Goal: Information Seeking & Learning: Learn about a topic

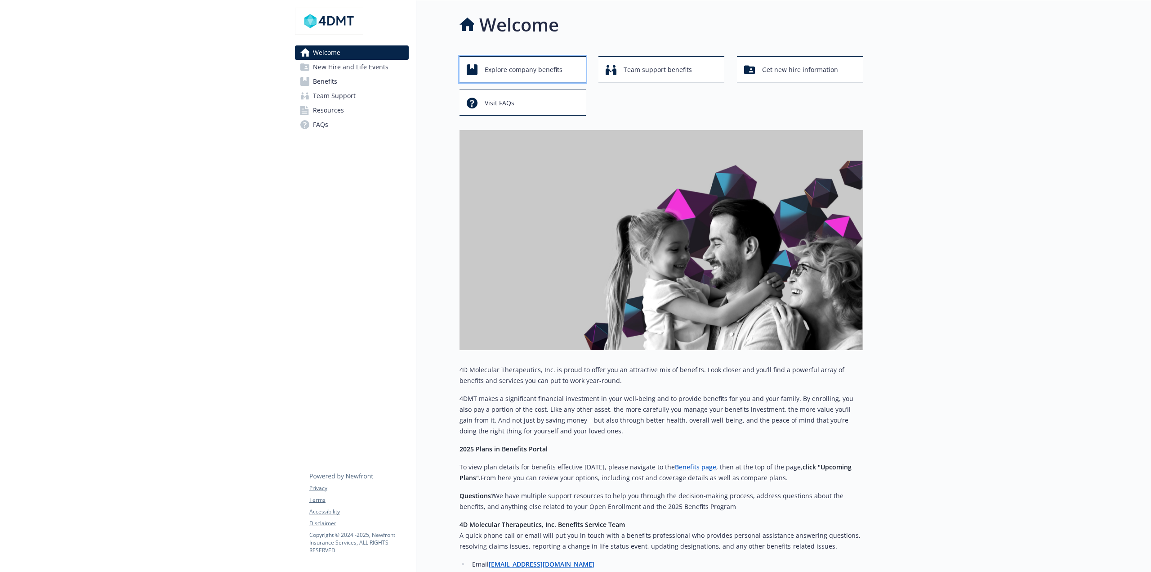
click at [555, 69] on span "Explore company benefits" at bounding box center [524, 69] width 78 height 17
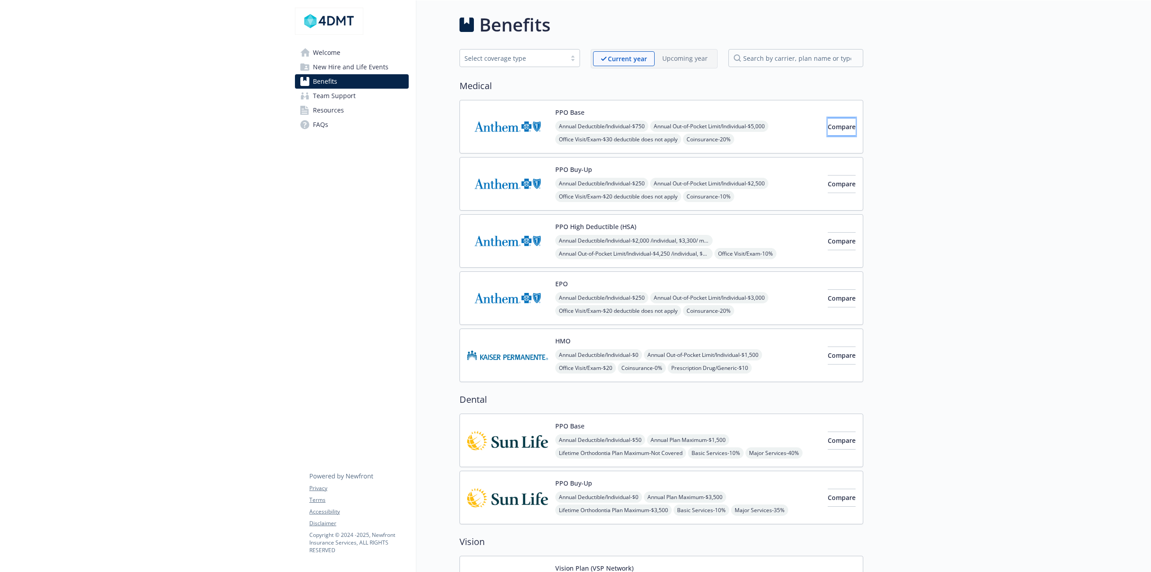
click at [828, 126] on span "Compare" at bounding box center [842, 126] width 28 height 9
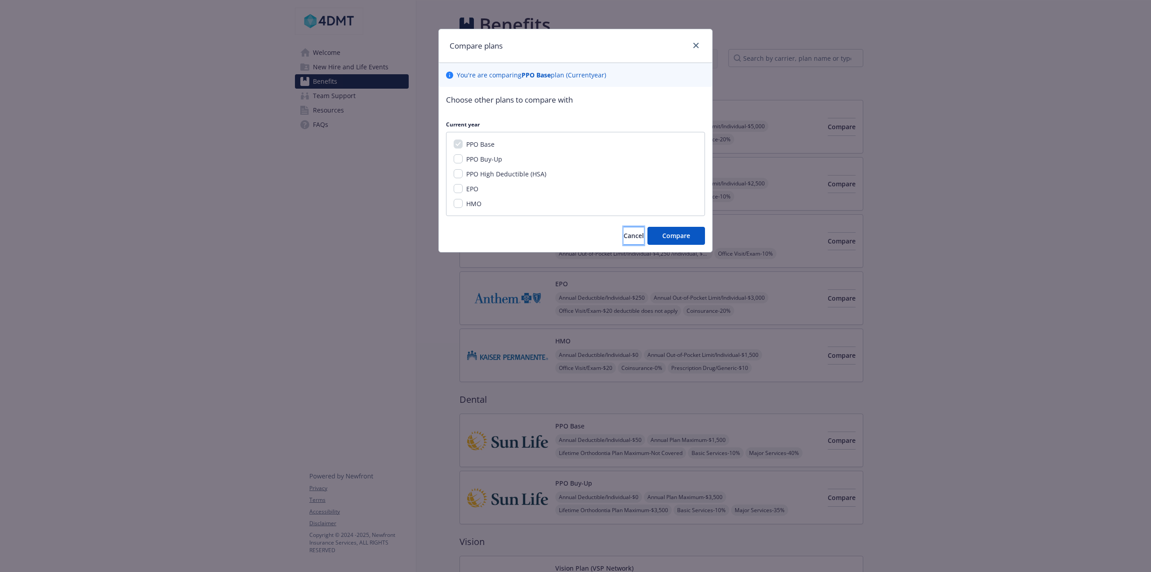
click at [624, 235] on span "Cancel" at bounding box center [634, 235] width 20 height 9
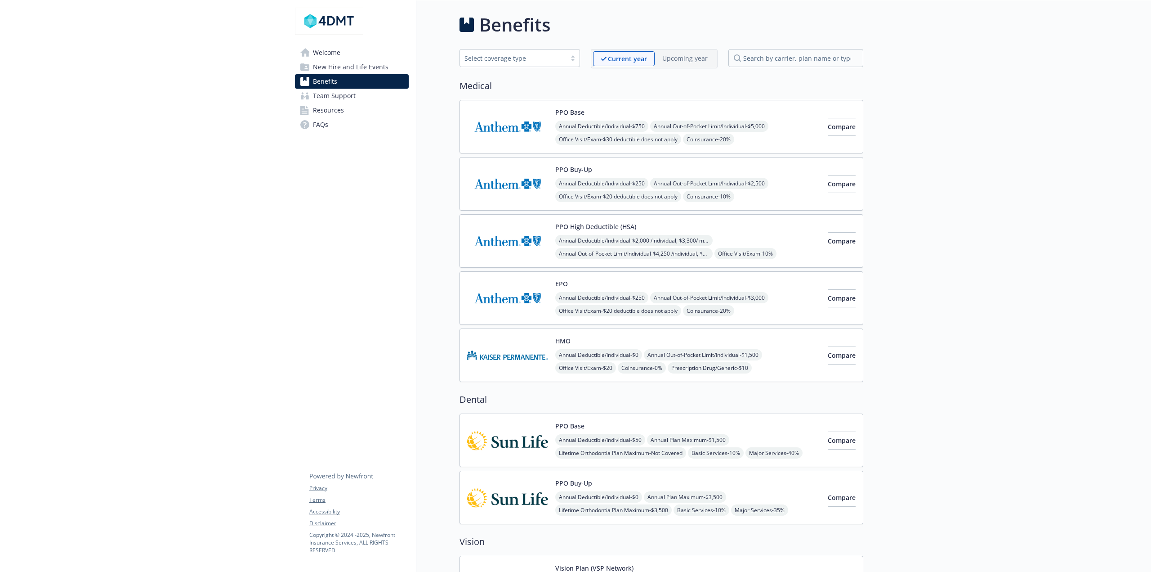
click at [728, 139] on span "Coinsurance - 20%" at bounding box center [708, 139] width 51 height 11
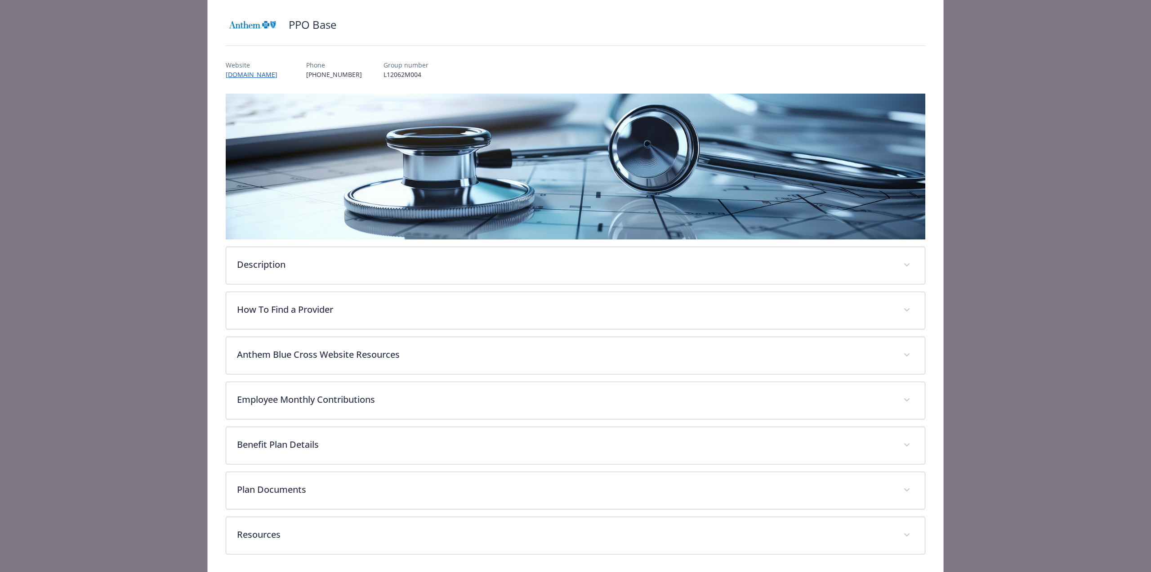
scroll to position [90, 0]
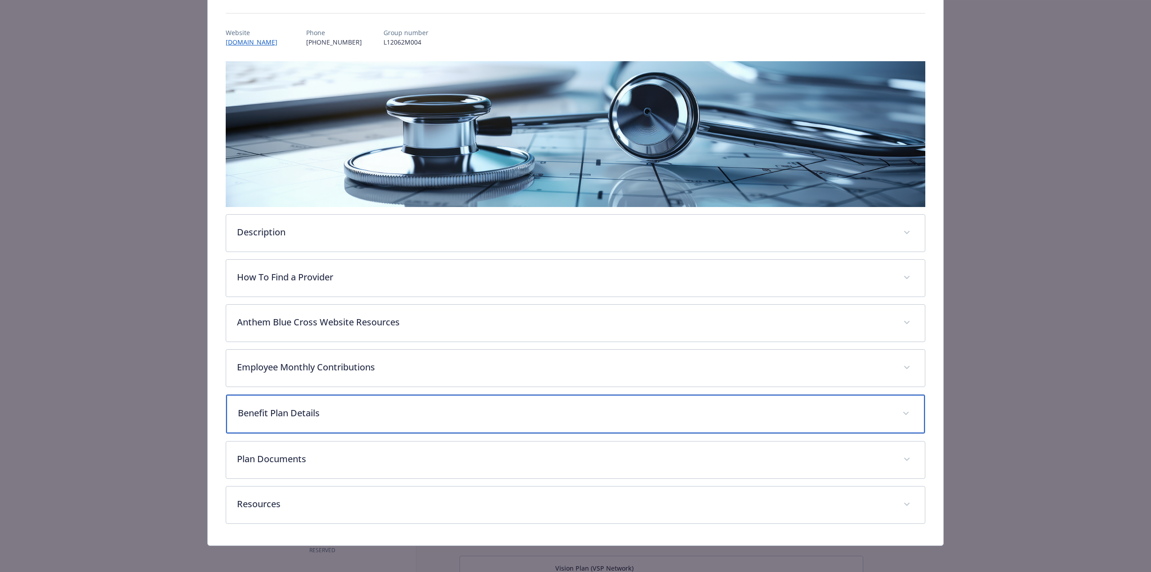
drag, startPoint x: 312, startPoint y: 414, endPoint x: 336, endPoint y: 407, distance: 24.8
click at [313, 414] on p "Benefit Plan Details" at bounding box center [565, 412] width 654 height 13
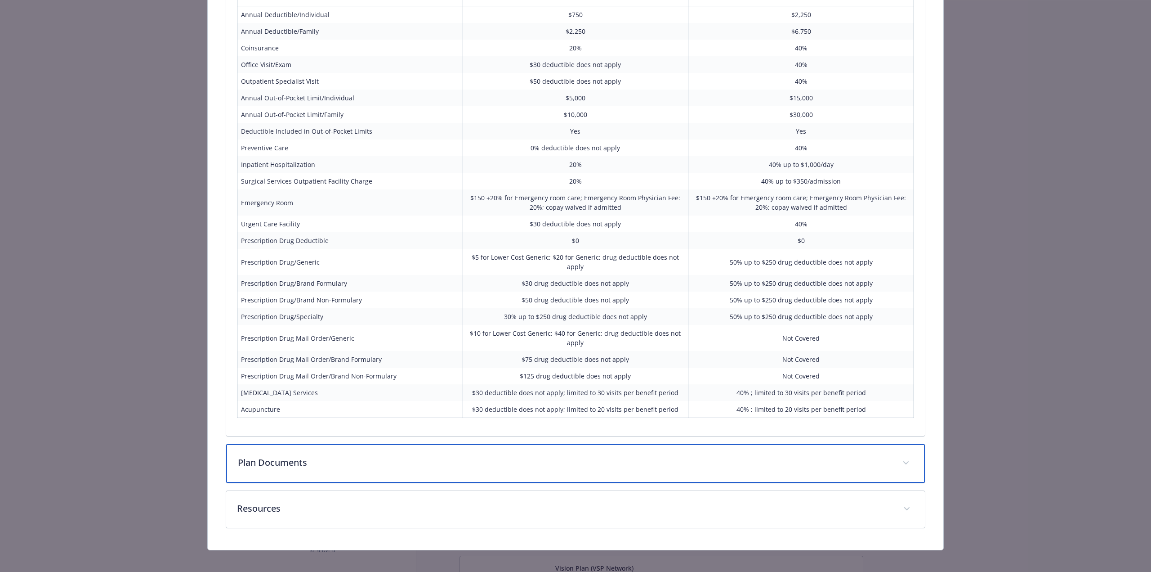
click at [343, 462] on p "Plan Documents" at bounding box center [565, 462] width 654 height 13
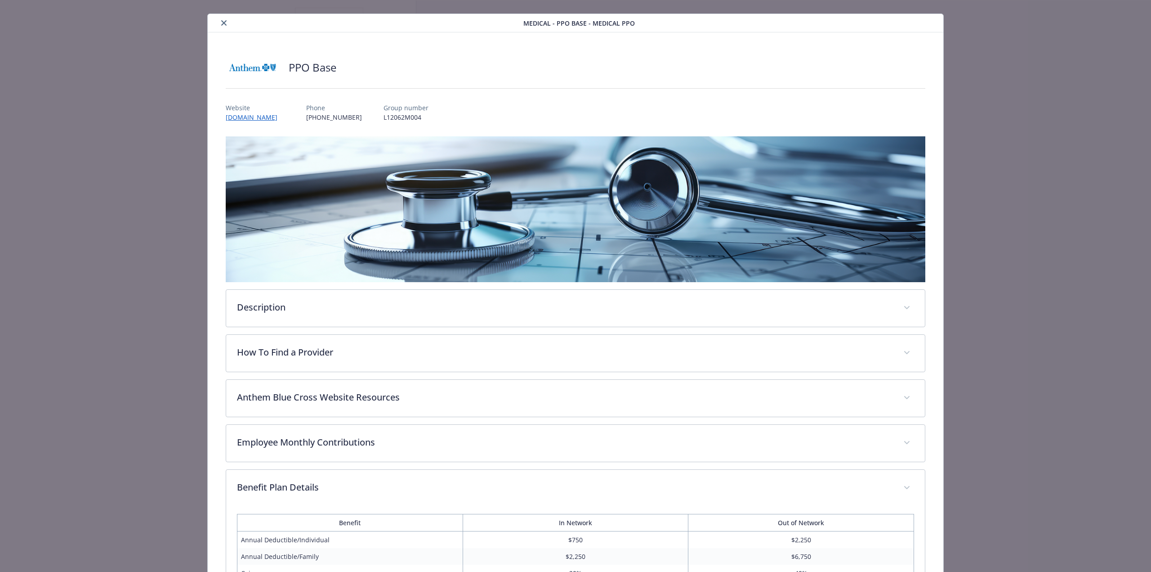
scroll to position [0, 0]
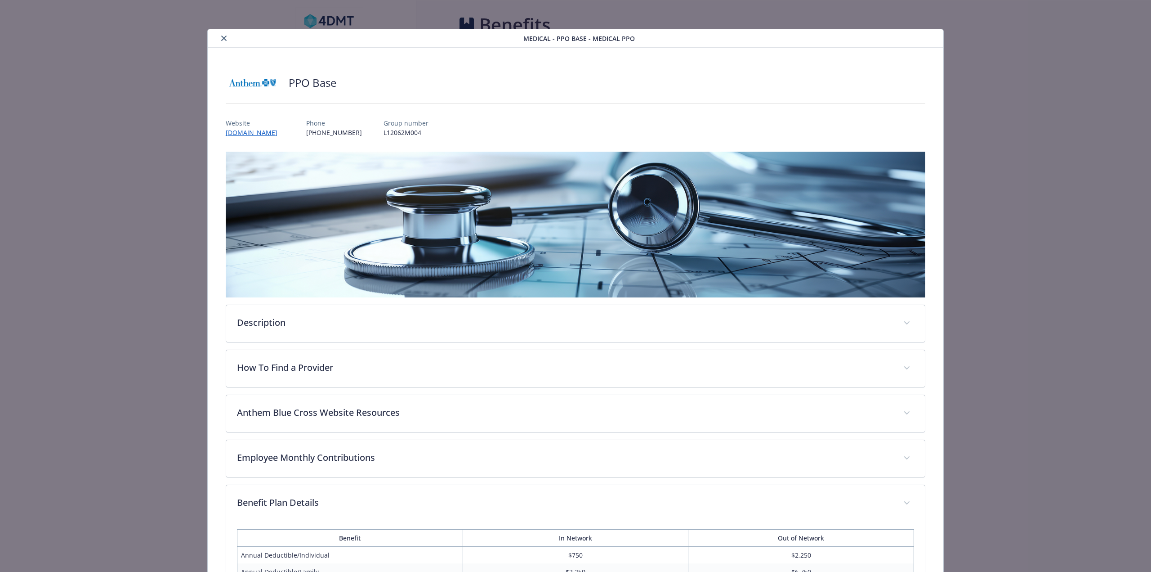
click at [225, 36] on icon "close" at bounding box center [223, 38] width 5 height 5
